Goal: Navigation & Orientation: Find specific page/section

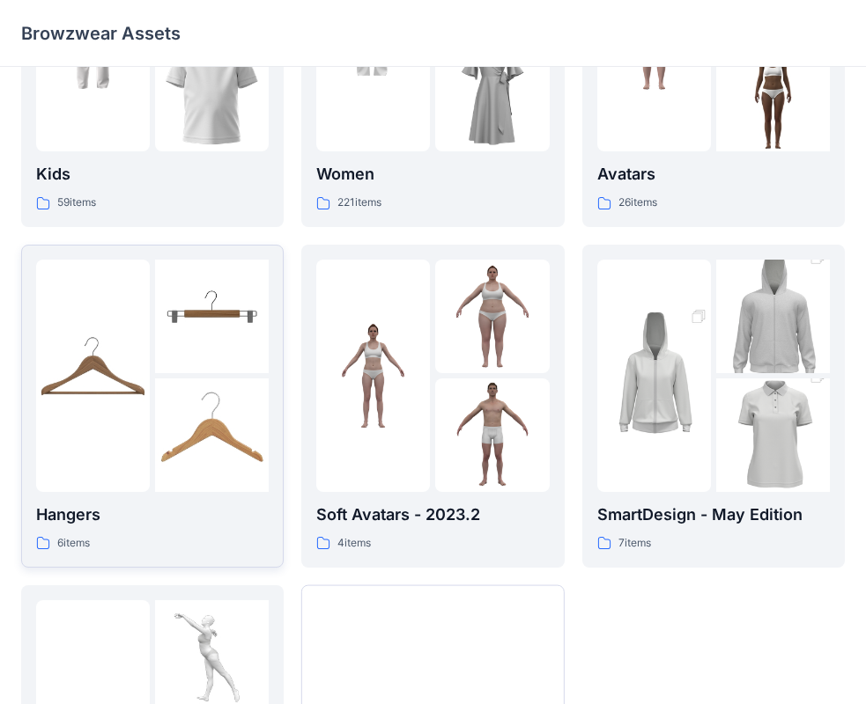
scroll to position [176, 0]
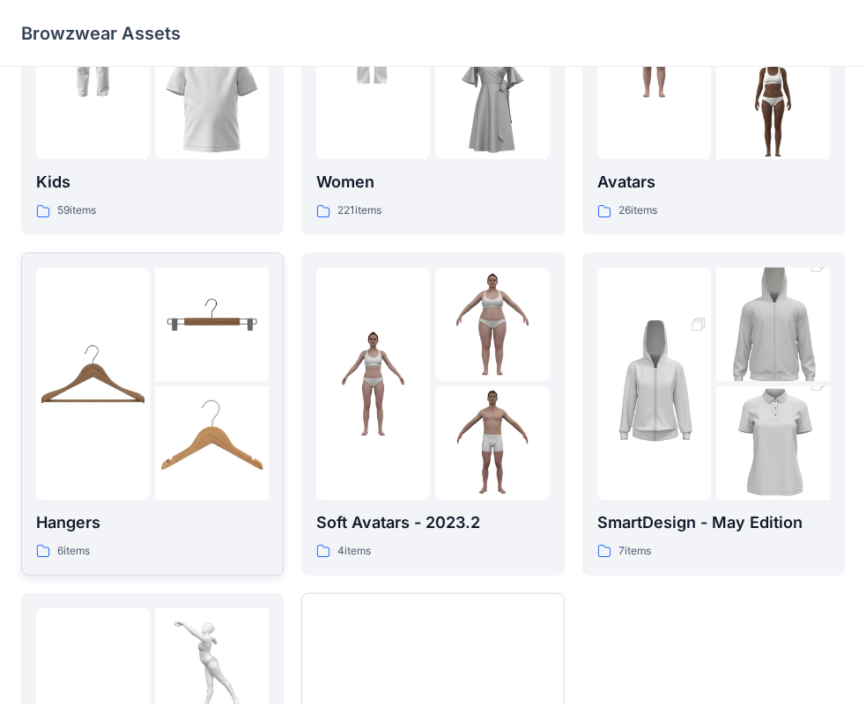
click at [120, 399] on img at bounding box center [93, 384] width 114 height 114
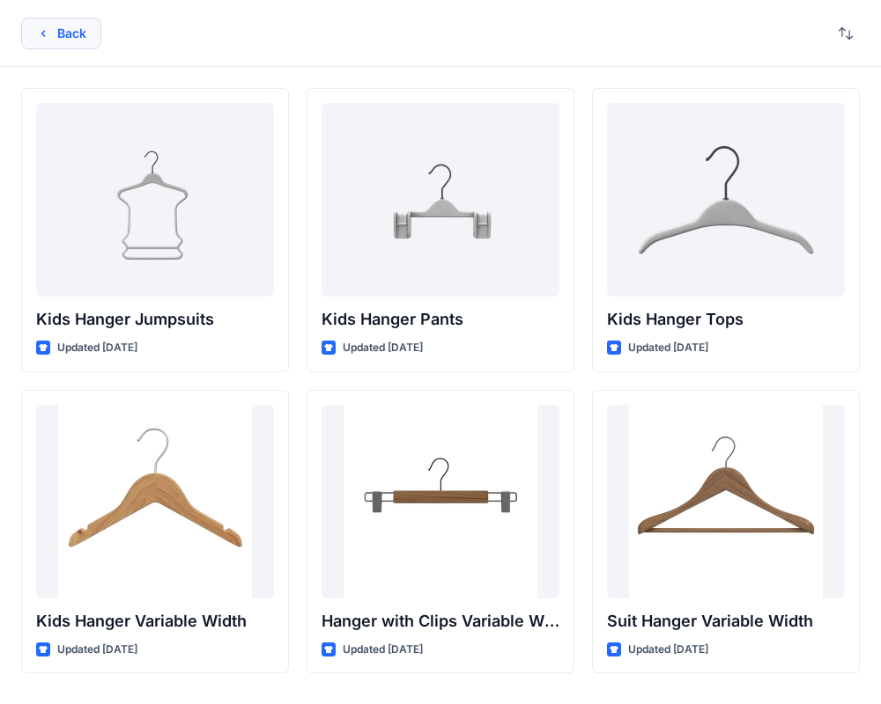
click at [77, 32] on button "Back" at bounding box center [61, 34] width 80 height 32
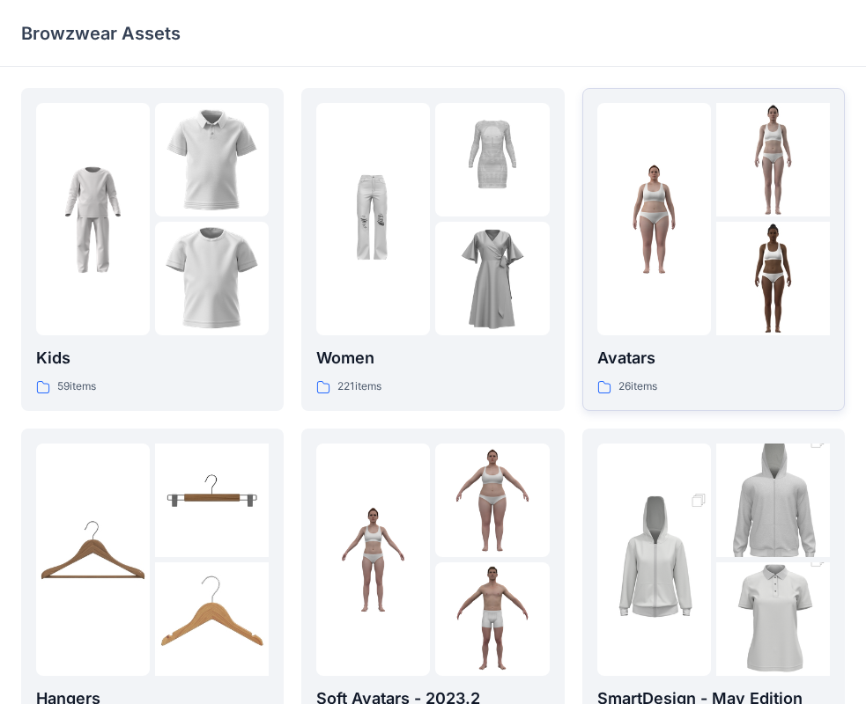
click at [703, 252] on img at bounding box center [654, 220] width 114 height 114
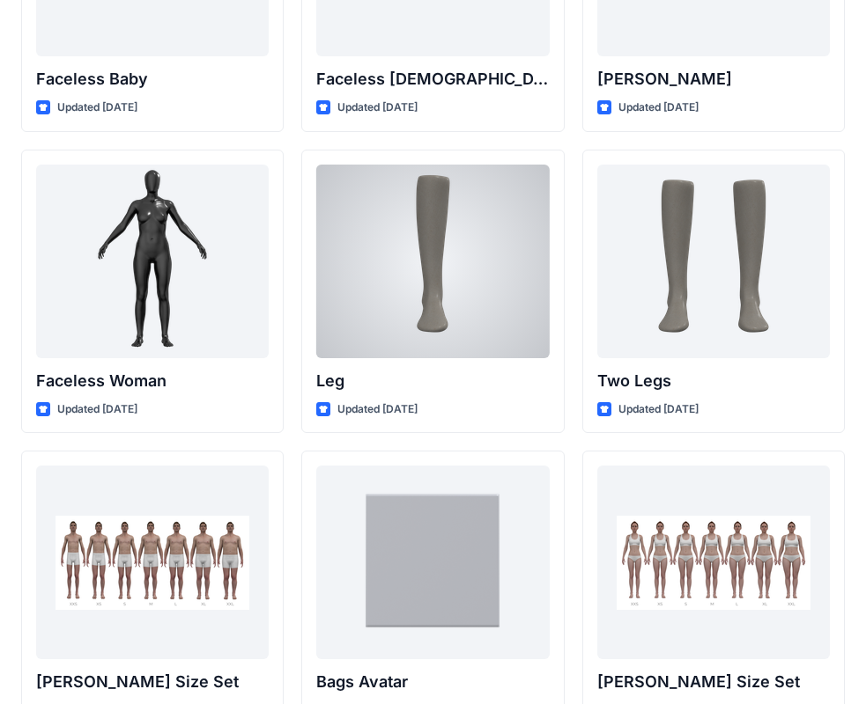
scroll to position [1449, 0]
